Goal: Information Seeking & Learning: Learn about a topic

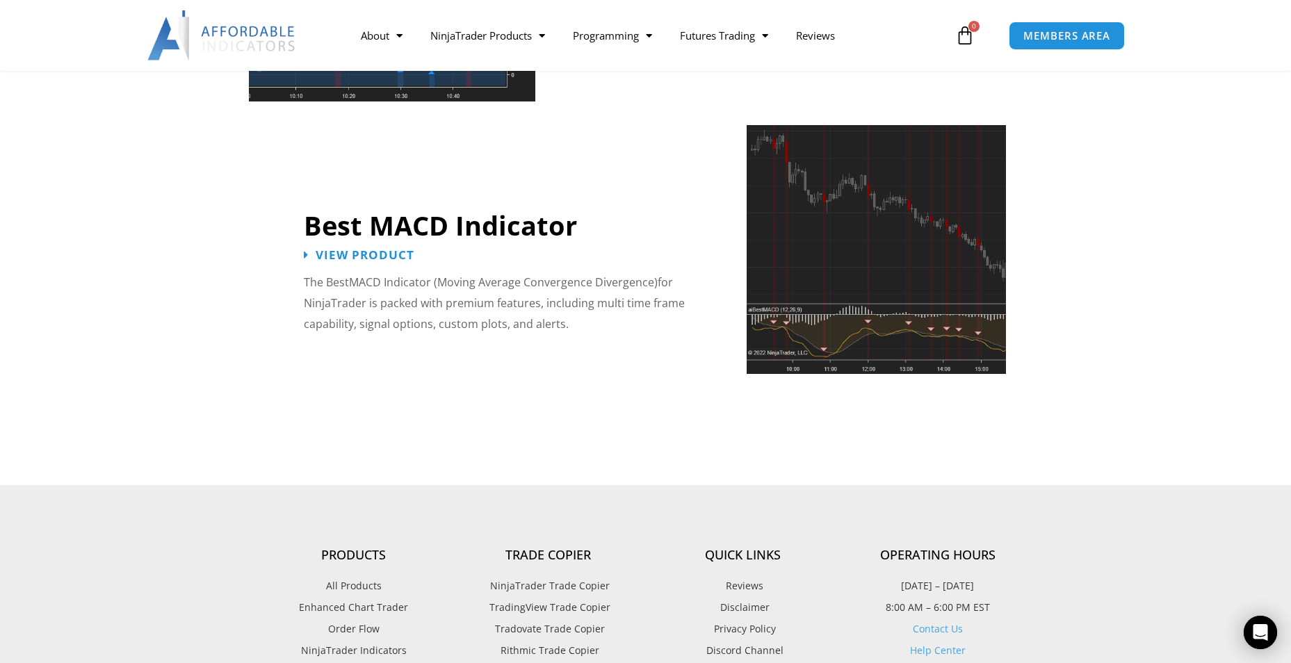
scroll to position [3060, 0]
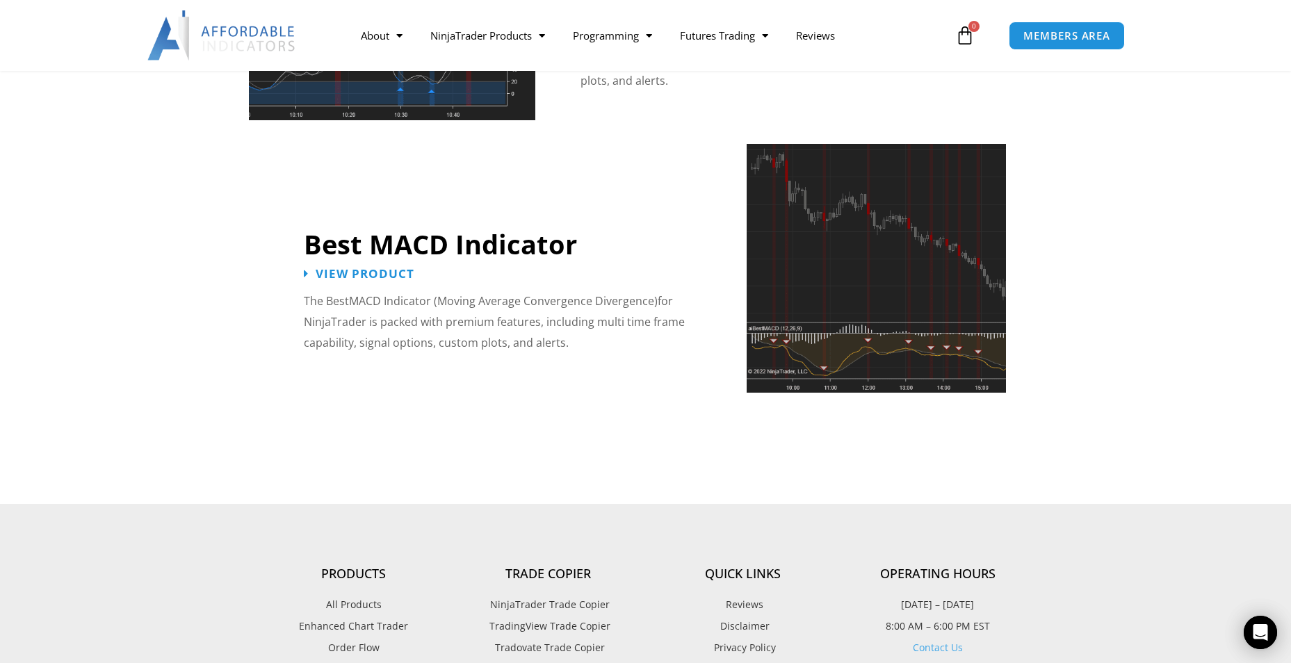
click at [333, 661] on span "NinjaTrader Indicators" at bounding box center [354, 670] width 106 height 18
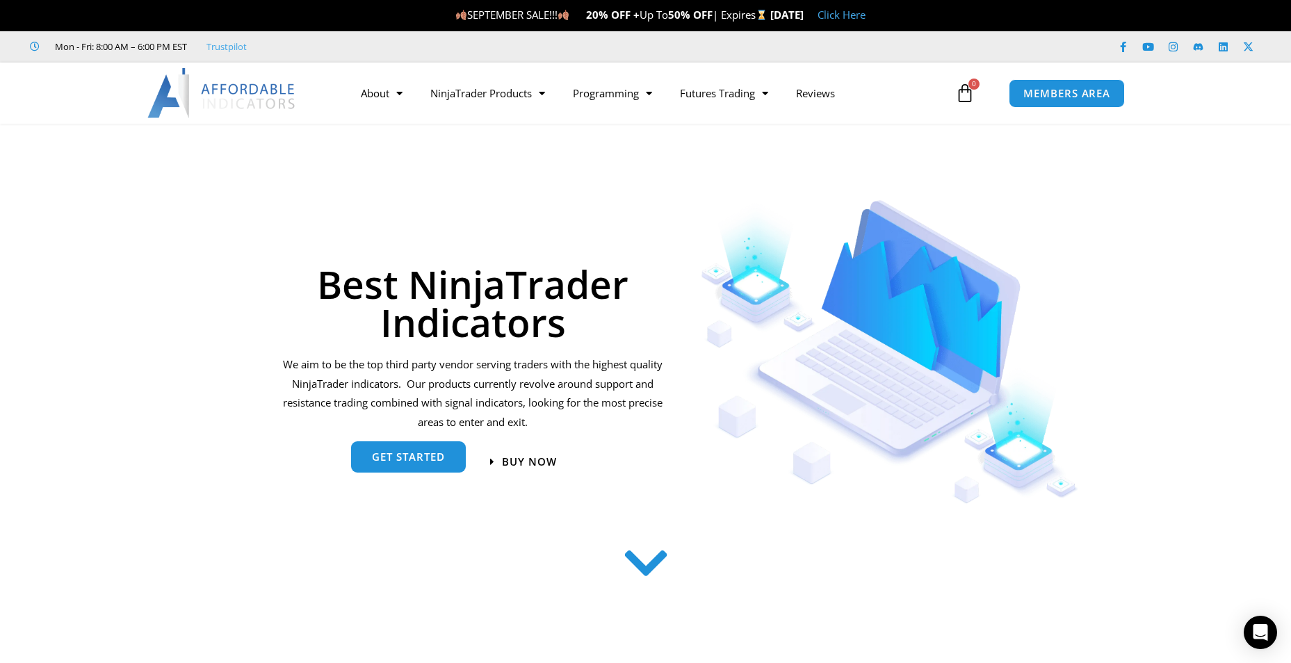
click at [412, 454] on span "get started" at bounding box center [408, 457] width 73 height 10
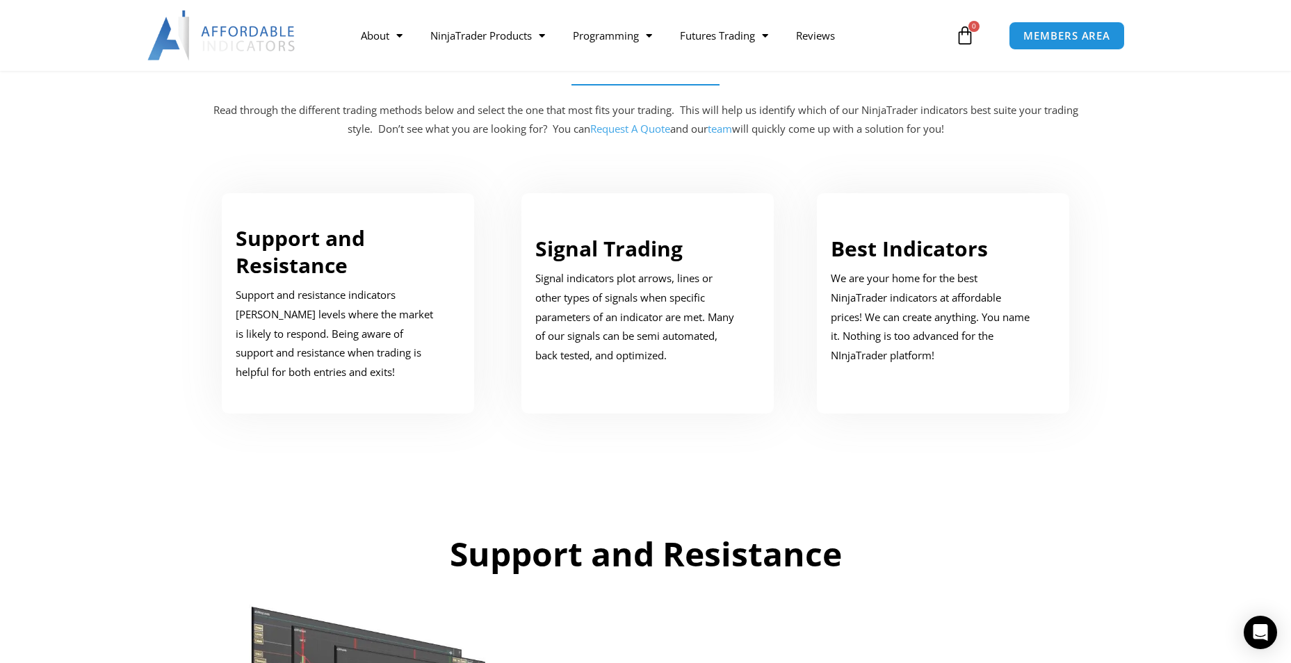
scroll to position [702, 0]
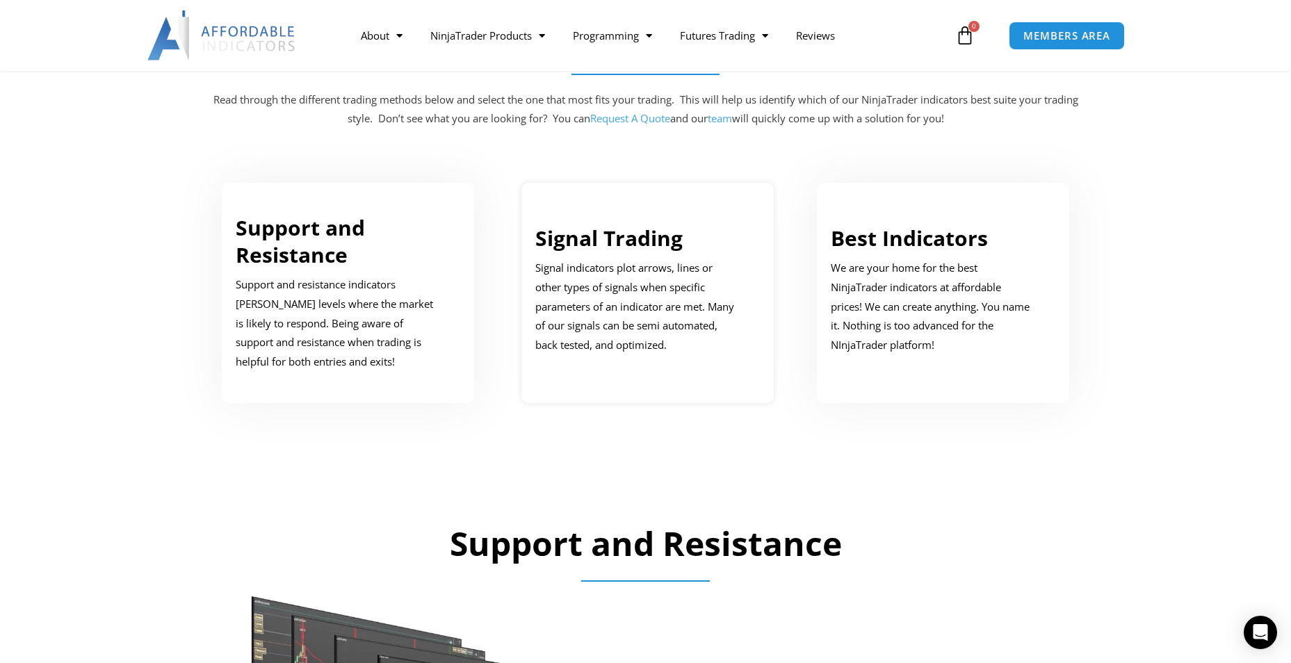
click at [566, 235] on link "Signal Trading" at bounding box center [608, 238] width 147 height 29
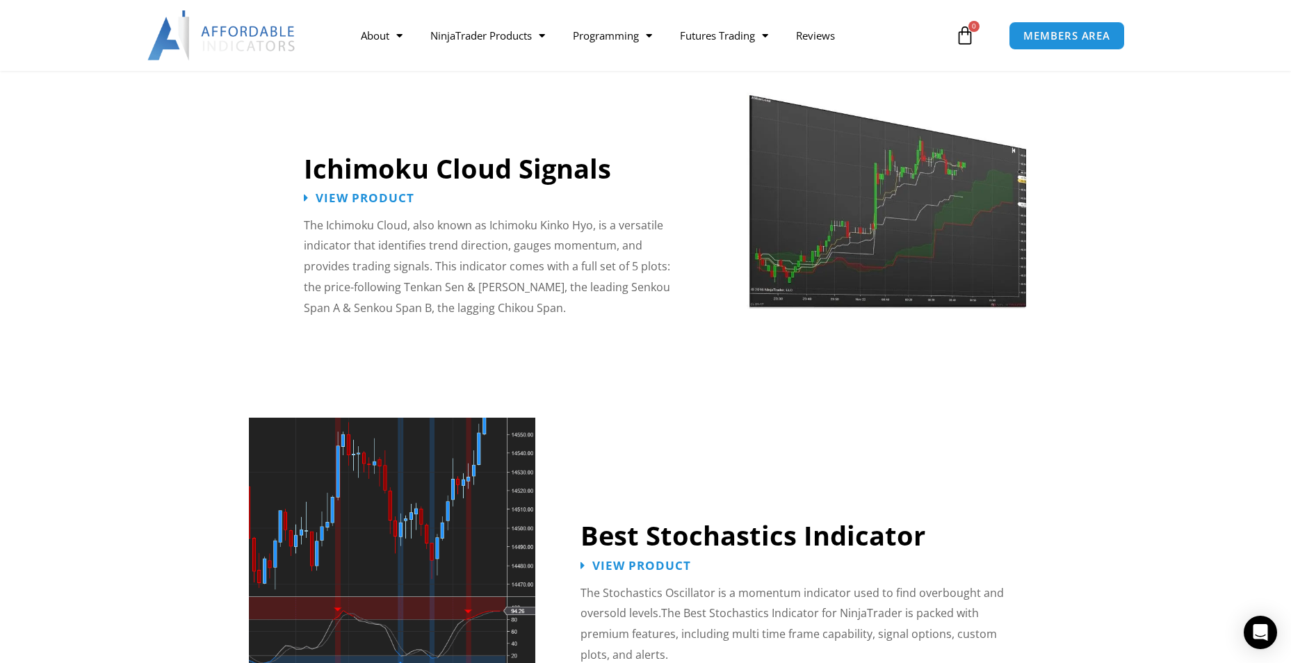
scroll to position [2555, 0]
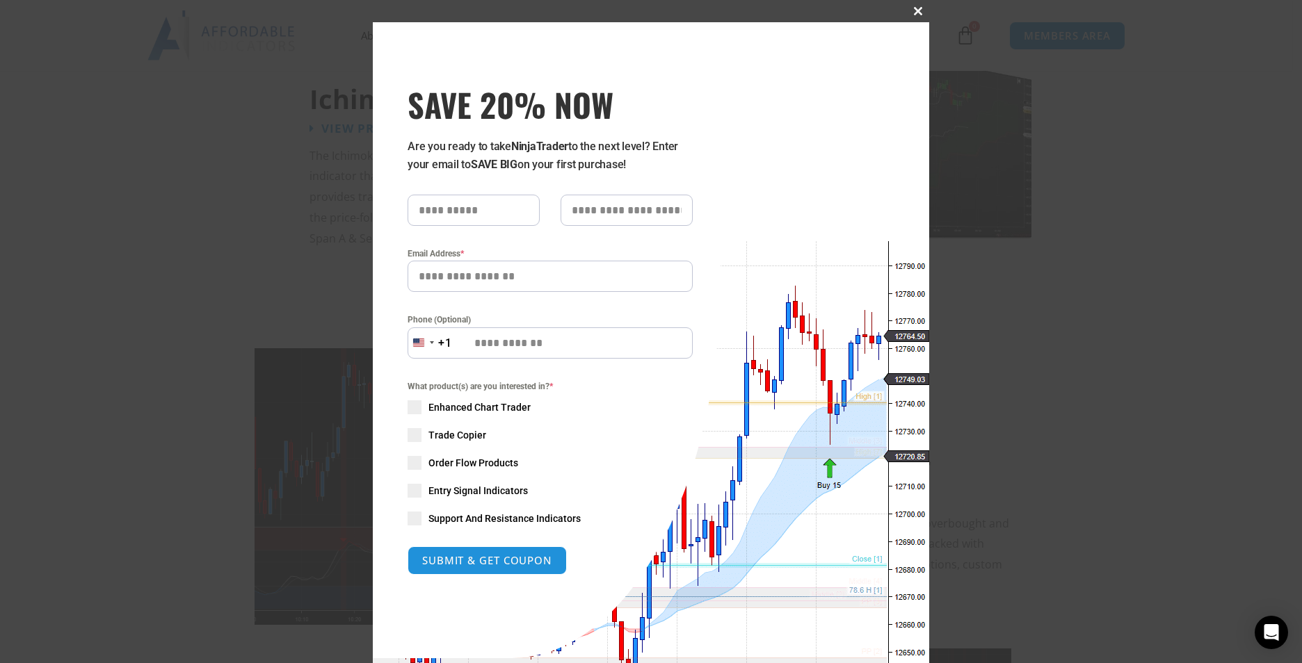
click at [913, 9] on span at bounding box center [918, 11] width 22 height 8
